Goal: Task Accomplishment & Management: Use online tool/utility

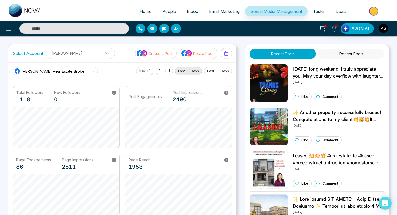
click at [194, 53] on p "Post a Reel" at bounding box center [203, 54] width 20 height 6
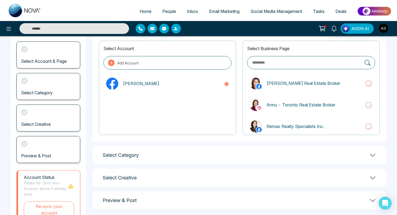
scroll to position [57, 0]
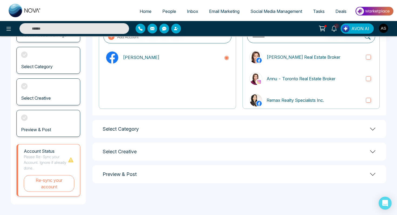
click at [138, 130] on h1 "Select Category" at bounding box center [121, 129] width 36 height 6
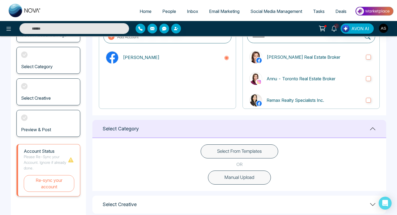
click at [195, 151] on button "Select From Templates" at bounding box center [239, 152] width 77 height 14
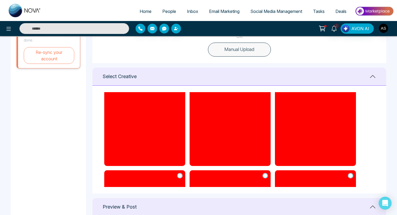
scroll to position [75, 0]
